Goal: Task Accomplishment & Management: Complete application form

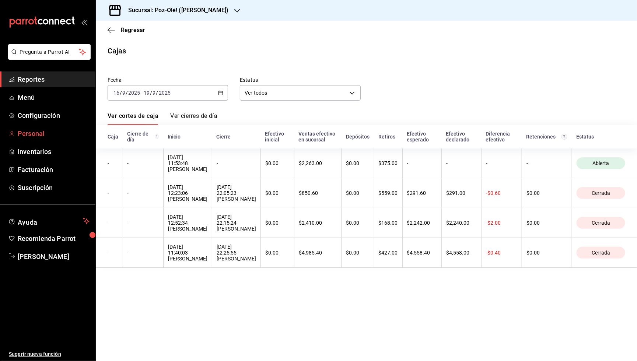
click at [36, 131] on span "Personal" at bounding box center [54, 133] width 72 height 10
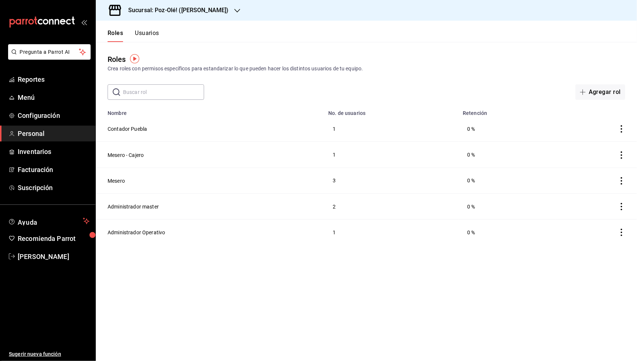
click at [146, 32] on button "Usuarios" at bounding box center [147, 35] width 24 height 13
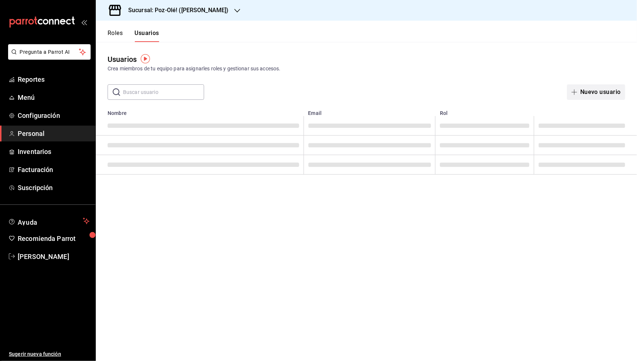
click at [595, 92] on button "Nuevo usuario" at bounding box center [596, 91] width 58 height 15
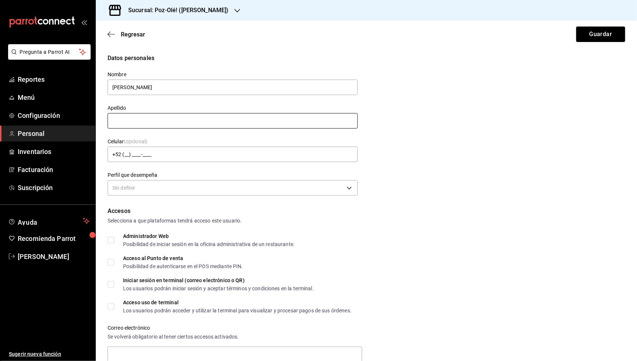
type input "[PERSON_NAME]"
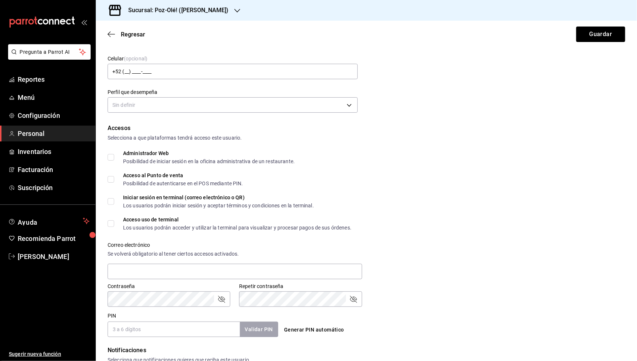
scroll to position [96, 0]
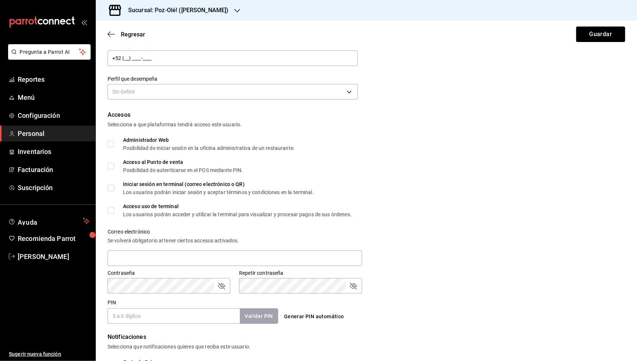
type input "Campeche"
click at [295, 310] on button "Generar PIN automático" at bounding box center [314, 317] width 66 height 14
type input "1260"
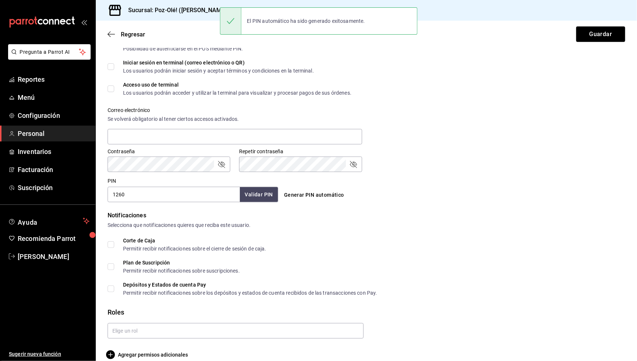
scroll to position [0, 0]
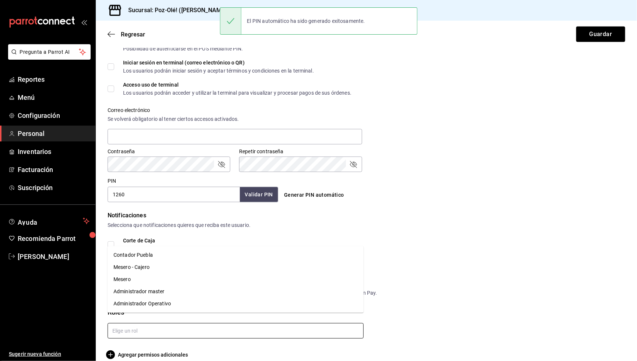
click at [182, 323] on input "text" at bounding box center [236, 330] width 256 height 15
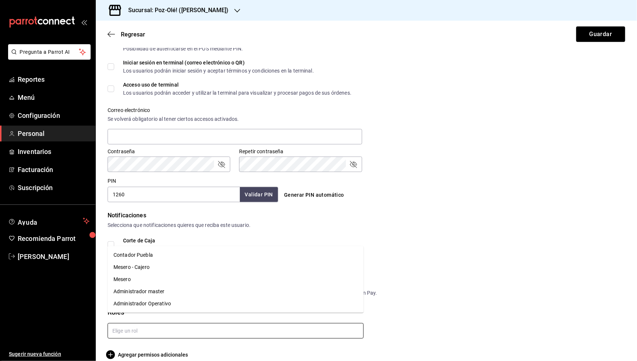
click at [142, 281] on li "Mesero" at bounding box center [236, 279] width 256 height 12
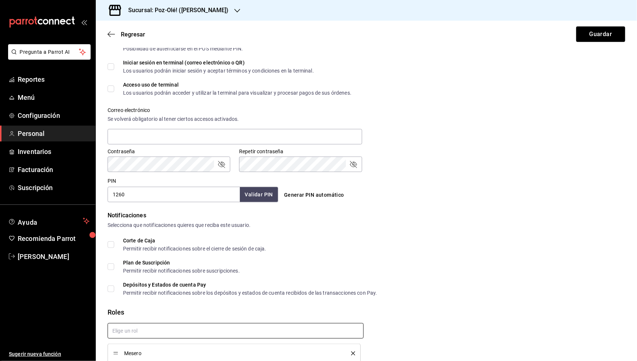
checkbox input "true"
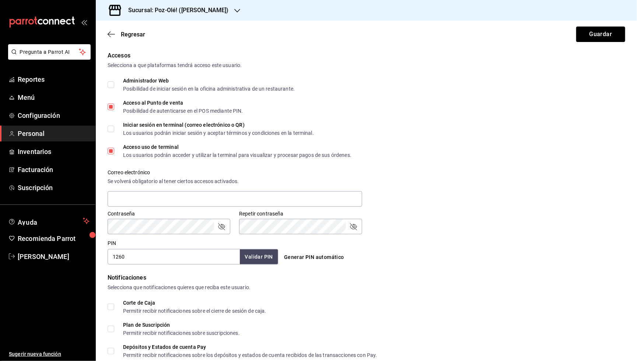
scroll to position [162, 0]
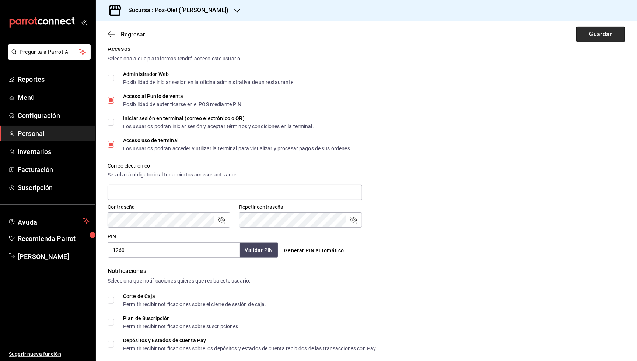
click at [586, 37] on button "Guardar" at bounding box center [600, 34] width 49 height 15
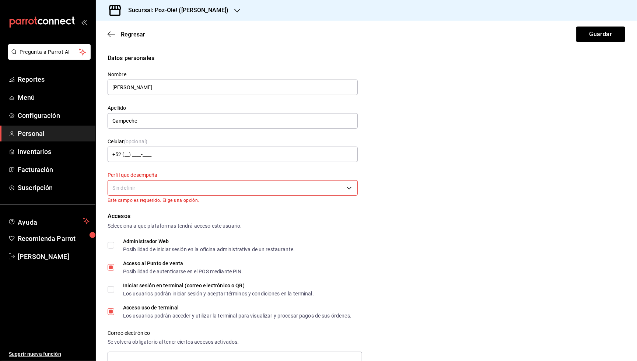
scroll to position [0, 0]
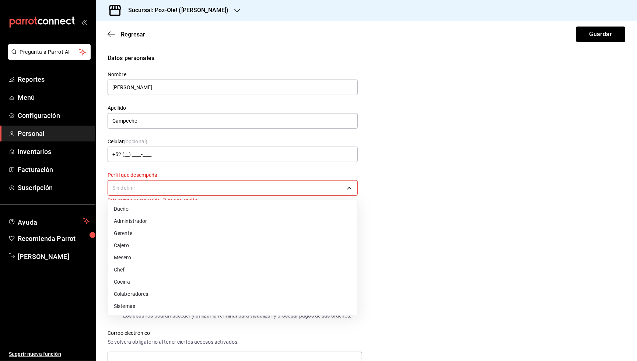
click at [293, 193] on body "Pregunta a Parrot AI Reportes Menú Configuración Personal Inventarios Facturaci…" at bounding box center [318, 180] width 637 height 361
click at [184, 257] on li "Mesero" at bounding box center [232, 257] width 249 height 12
type input "WAITER"
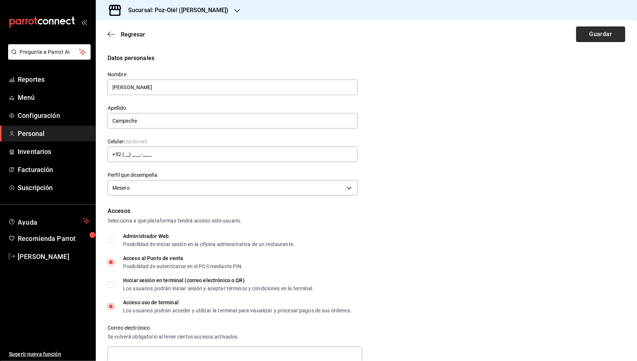
click at [602, 39] on button "Guardar" at bounding box center [600, 34] width 49 height 15
